Goal: Find specific page/section: Find specific page/section

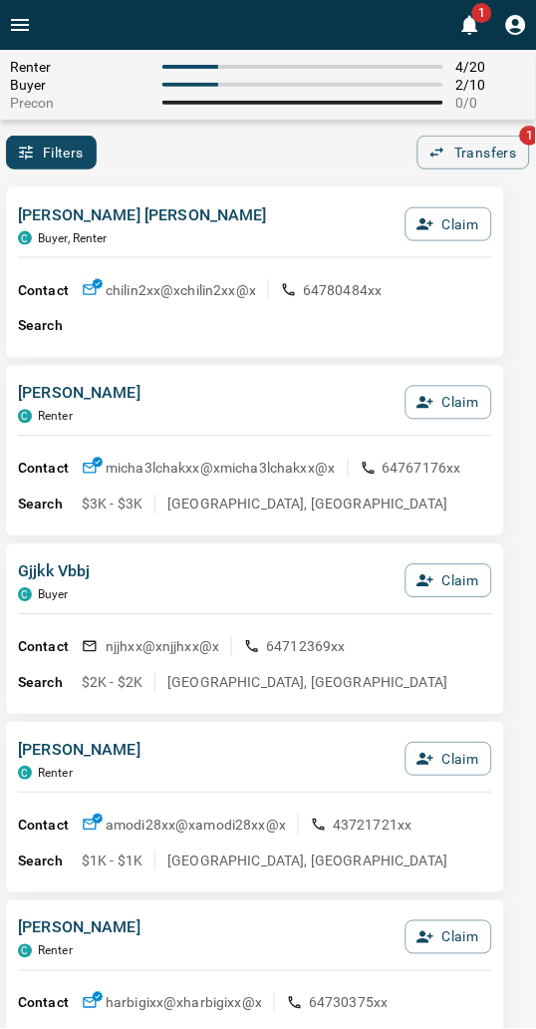
click at [230, 155] on div "Filters 0 Transfers 1" at bounding box center [268, 153] width 536 height 34
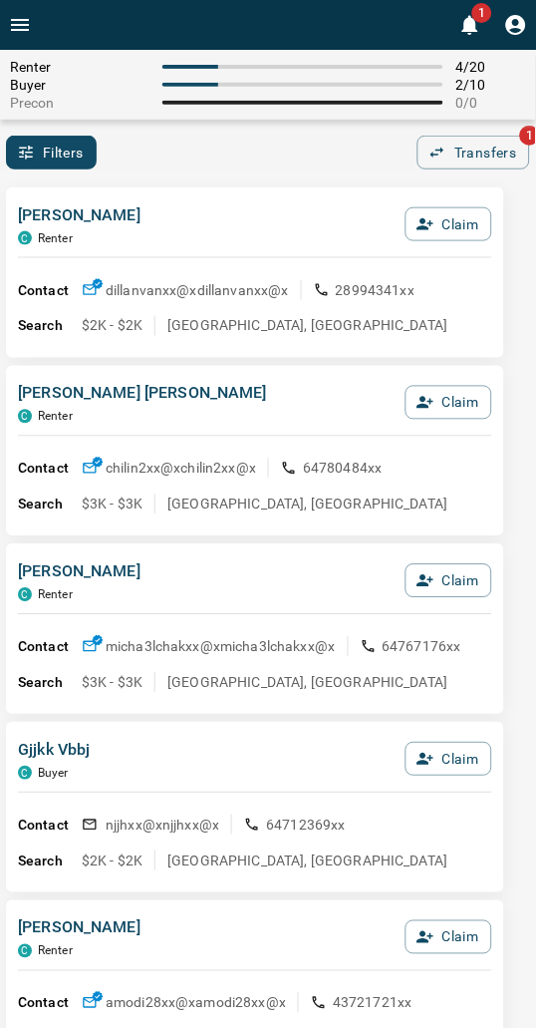
click at [222, 157] on div "Filters 0 Transfers 1" at bounding box center [268, 153] width 536 height 34
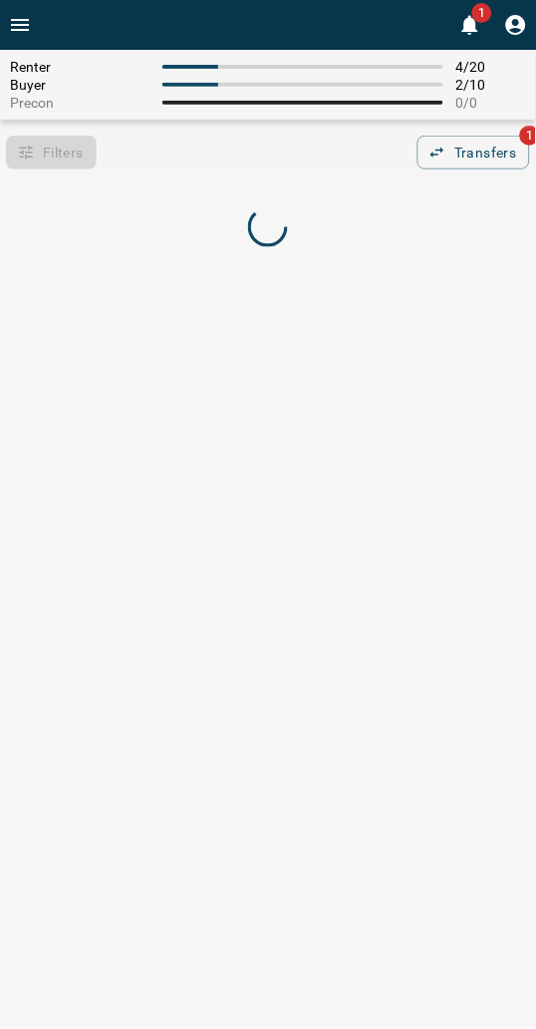
click at [272, 155] on div "Filters 0 Transfers 1" at bounding box center [268, 153] width 536 height 34
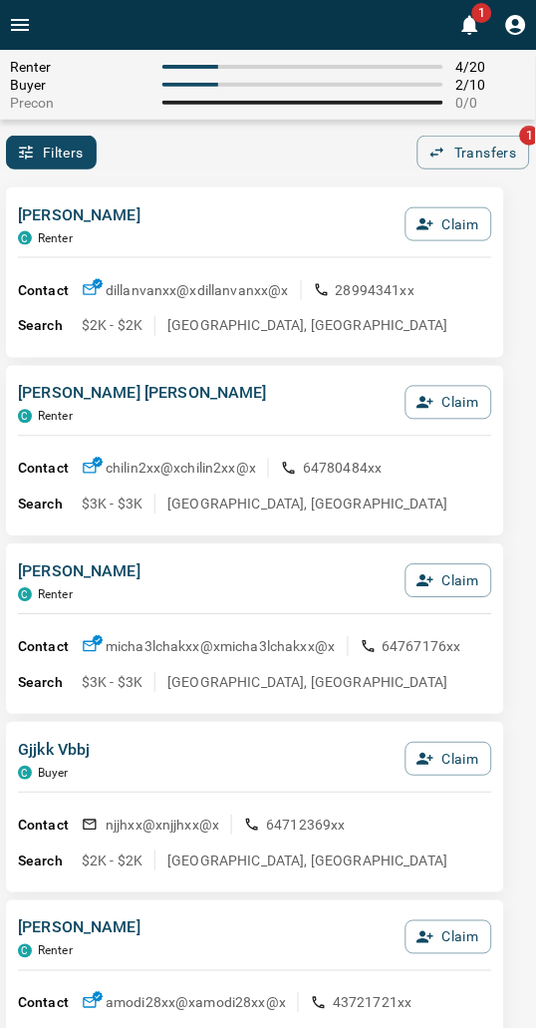
click at [241, 194] on div "[PERSON_NAME] C Renter Claim Contact dillanvanxx@x dillanvanxx@x 28994341xx Sea…" at bounding box center [255, 272] width 498 height 170
click at [230, 165] on div "Filters 0 Transfers 1" at bounding box center [268, 153] width 536 height 34
drag, startPoint x: 216, startPoint y: 143, endPoint x: 181, endPoint y: 157, distance: 37.6
click at [201, 152] on div "Filters 0 Transfers 1" at bounding box center [268, 153] width 536 height 34
click at [213, 155] on div "Filters 0 Transfers 1" at bounding box center [268, 153] width 536 height 34
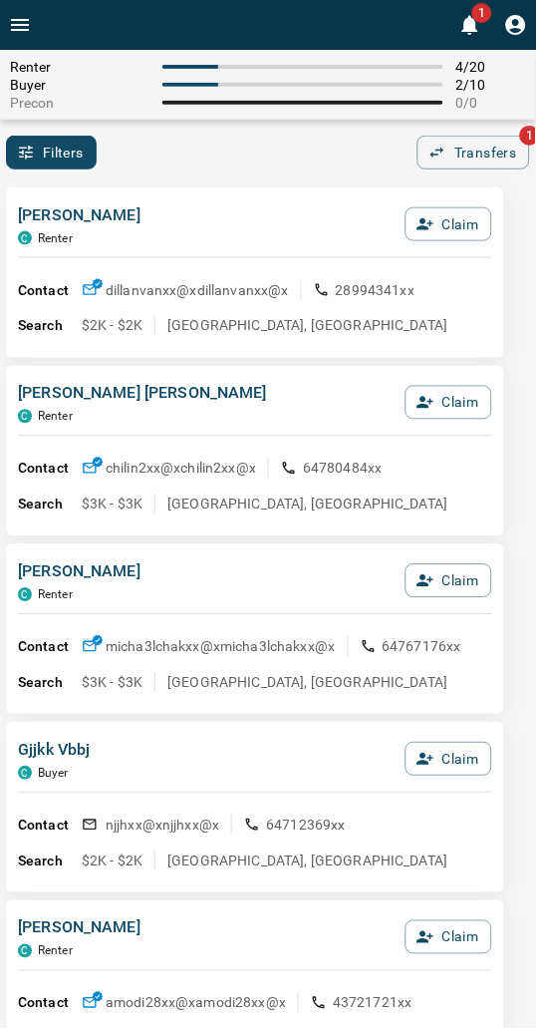
drag, startPoint x: 316, startPoint y: 165, endPoint x: 300, endPoint y: 165, distance: 16.0
click at [305, 165] on div "Filters 0 Transfers 1" at bounding box center [268, 153] width 536 height 34
click at [86, 60] on span "Renter" at bounding box center [80, 67] width 141 height 16
click at [85, 60] on span "Renter" at bounding box center [80, 67] width 141 height 16
